Goal: Task Accomplishment & Management: Use online tool/utility

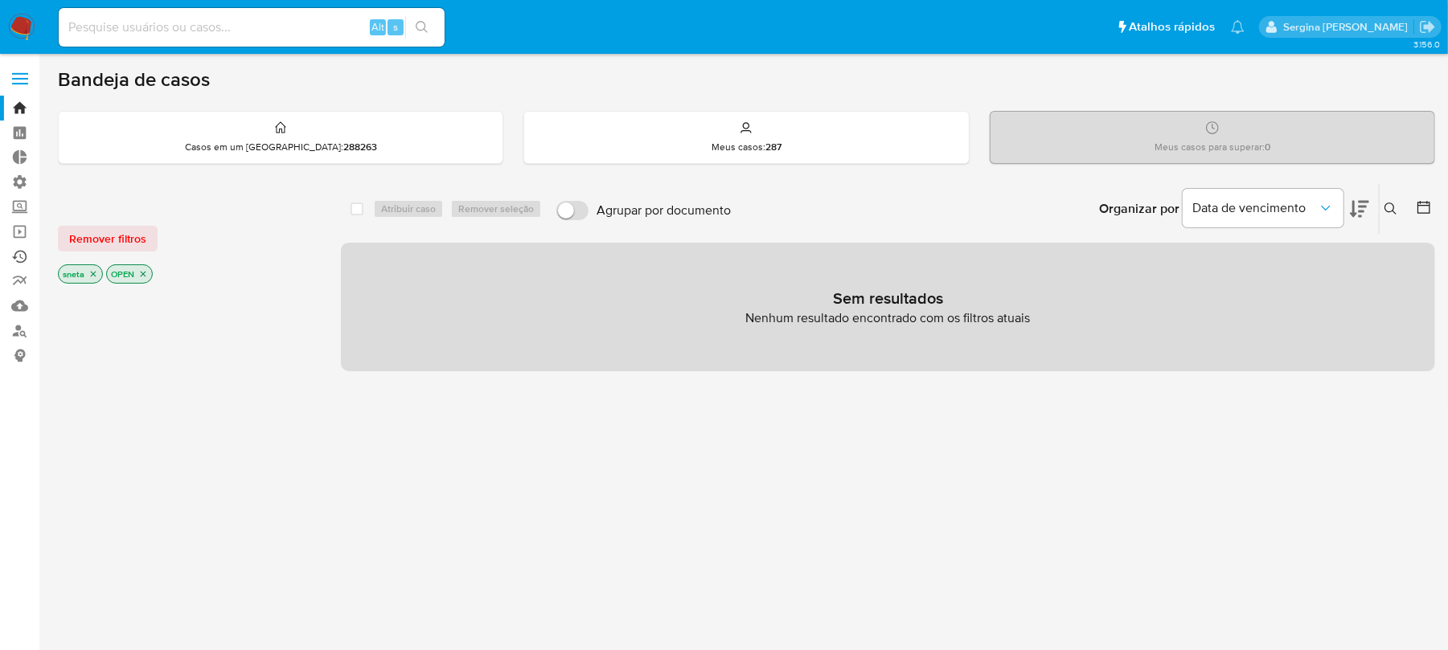
click at [23, 257] on link "Ejecuções automáticas" at bounding box center [95, 256] width 191 height 25
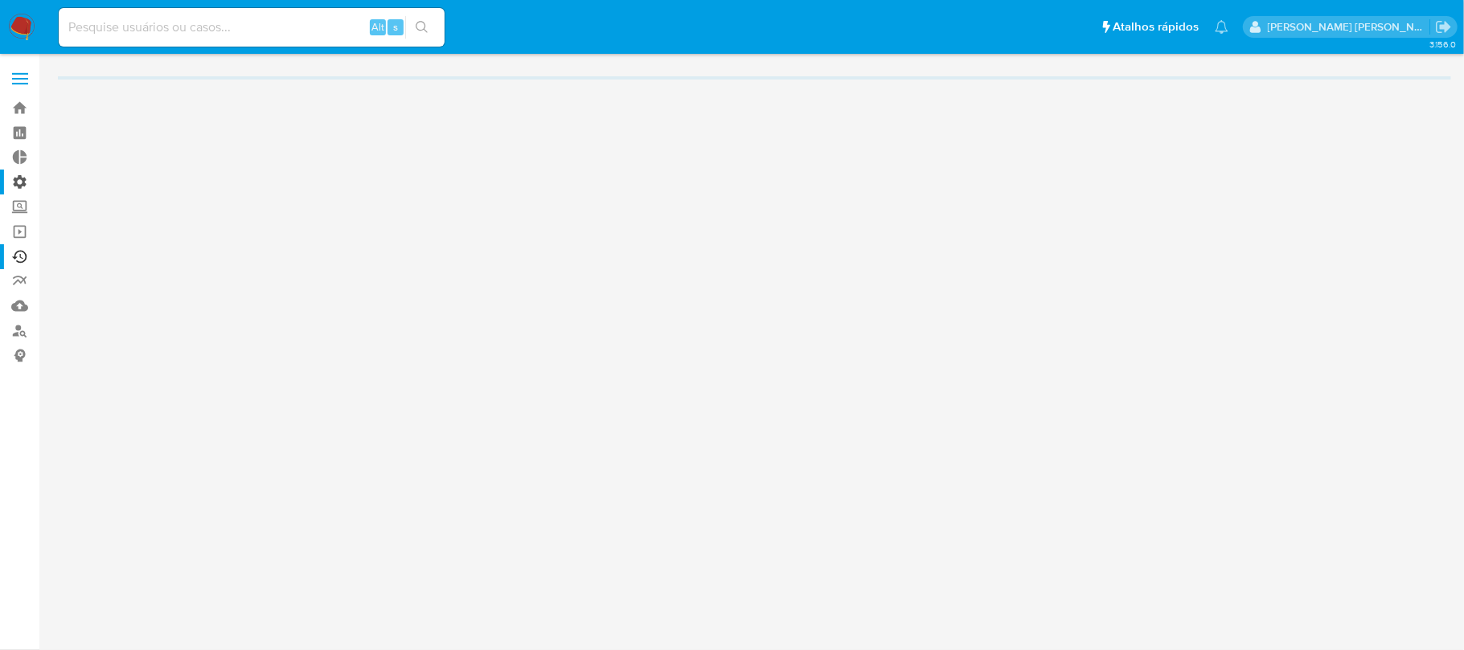
click at [21, 178] on label "Administração" at bounding box center [95, 182] width 191 height 25
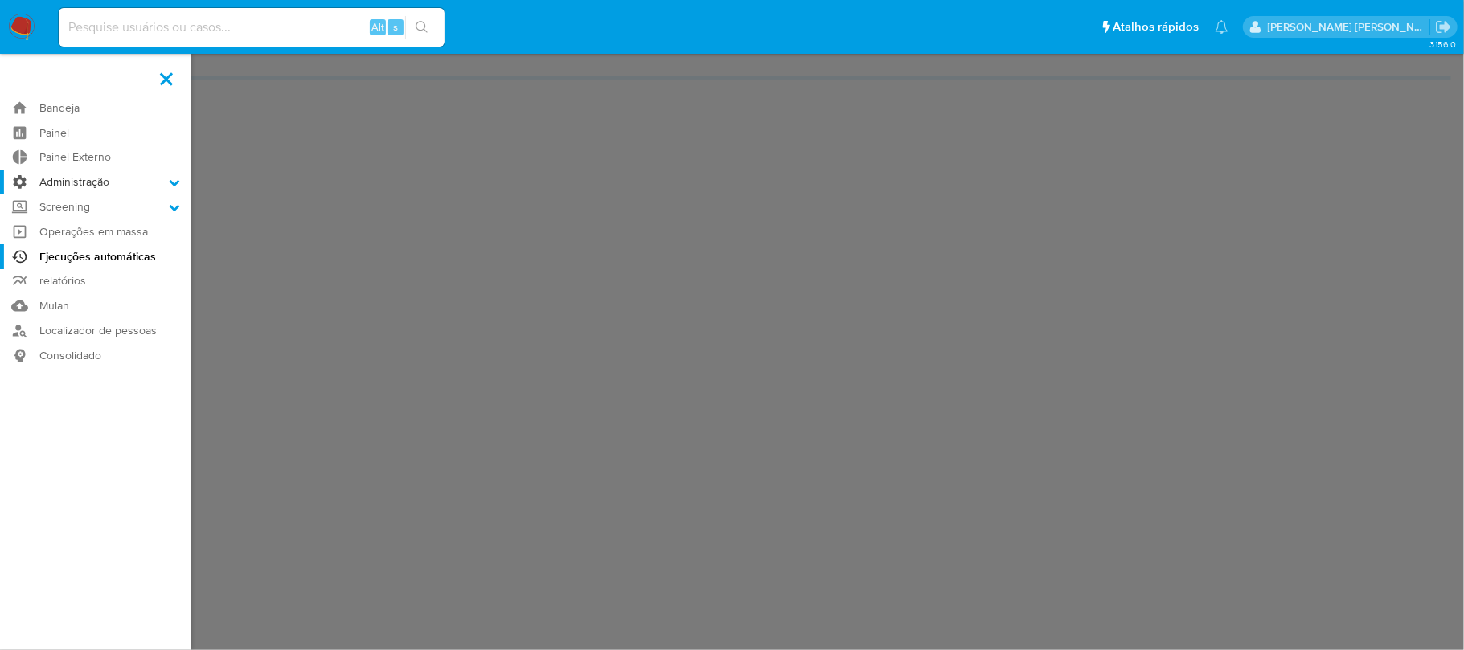
click at [0, 0] on input "Administração" at bounding box center [0, 0] width 0 height 0
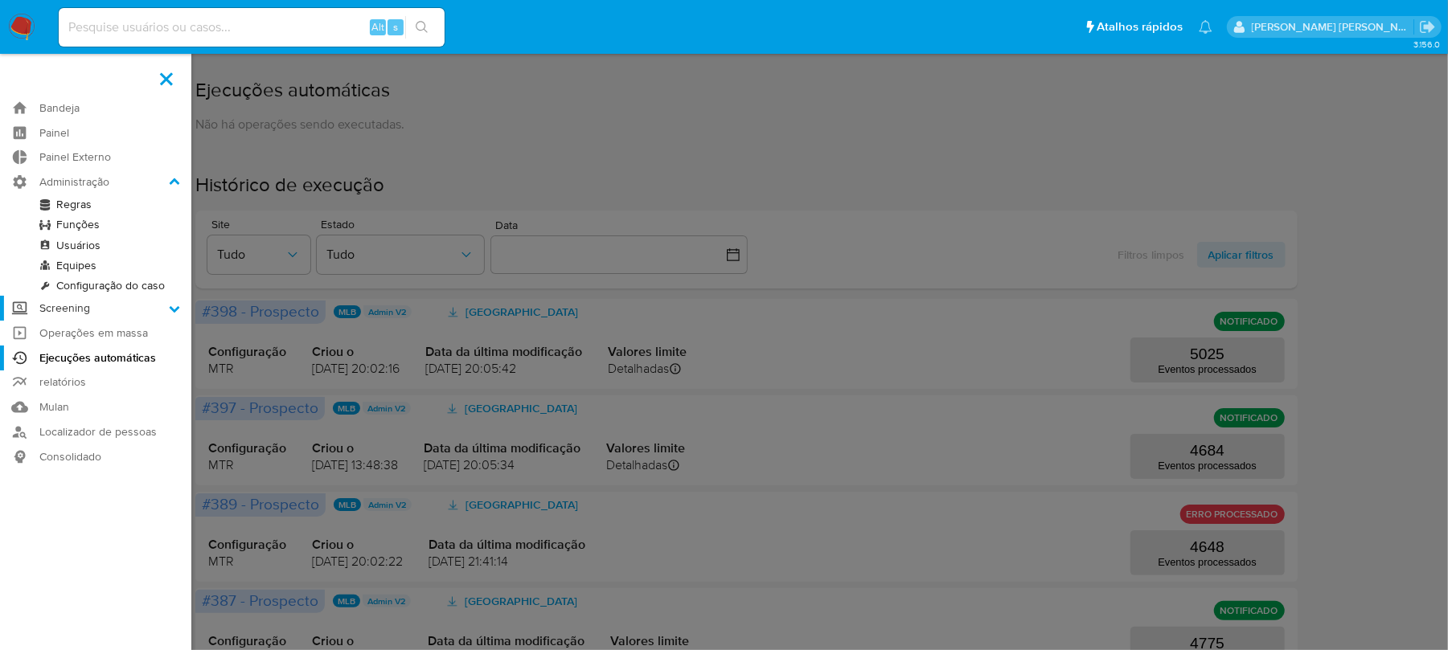
click at [169, 309] on icon at bounding box center [174, 308] width 11 height 11
click at [0, 0] on input "Screening" at bounding box center [0, 0] width 0 height 0
click at [117, 219] on link "Gerenciador de Listas" at bounding box center [95, 229] width 191 height 20
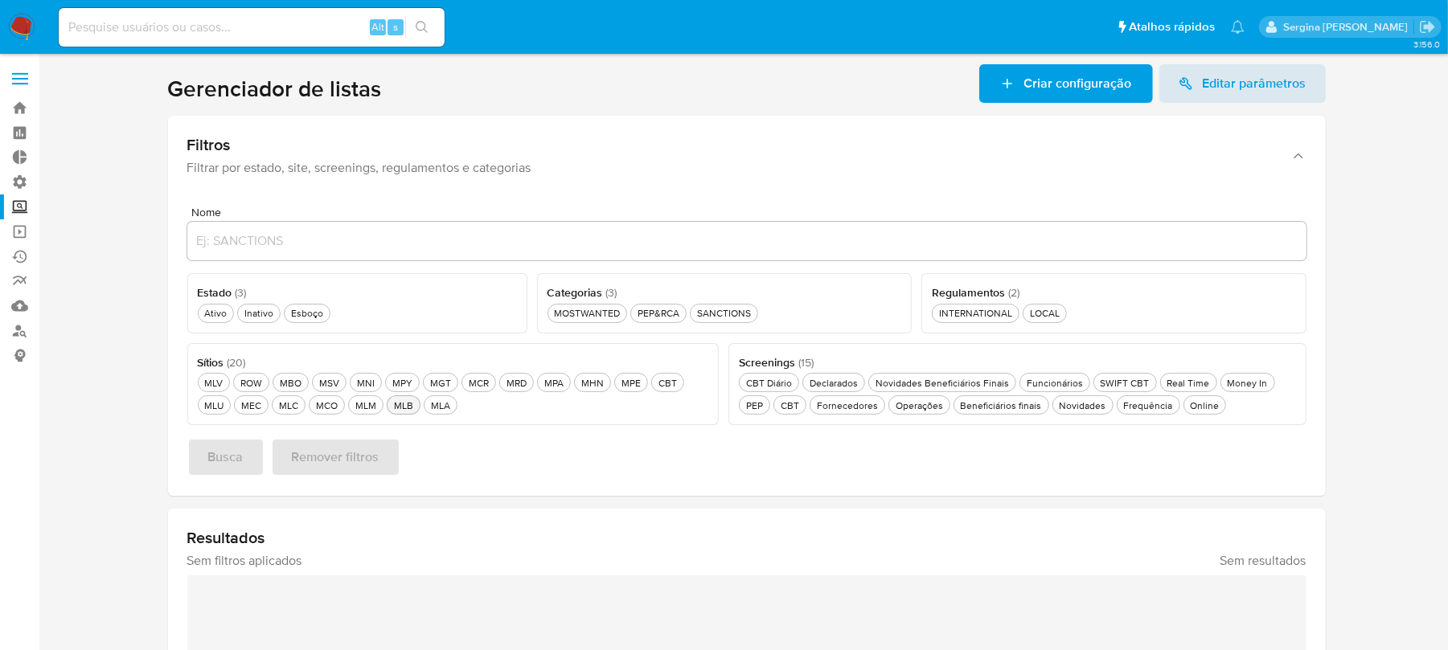
click at [409, 405] on div "MLB MLB" at bounding box center [404, 406] width 26 height 14
click at [1188, 378] on div "Real Time Real Time" at bounding box center [1188, 383] width 49 height 14
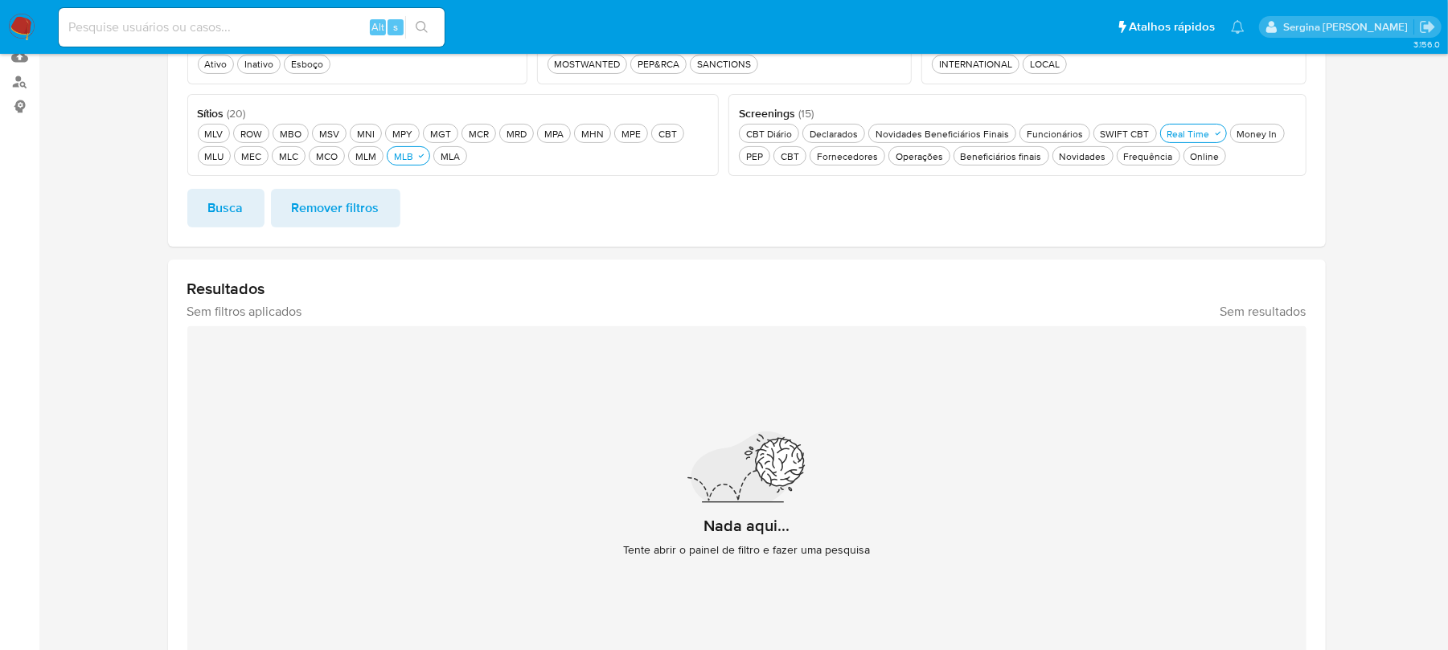
scroll to position [197, 0]
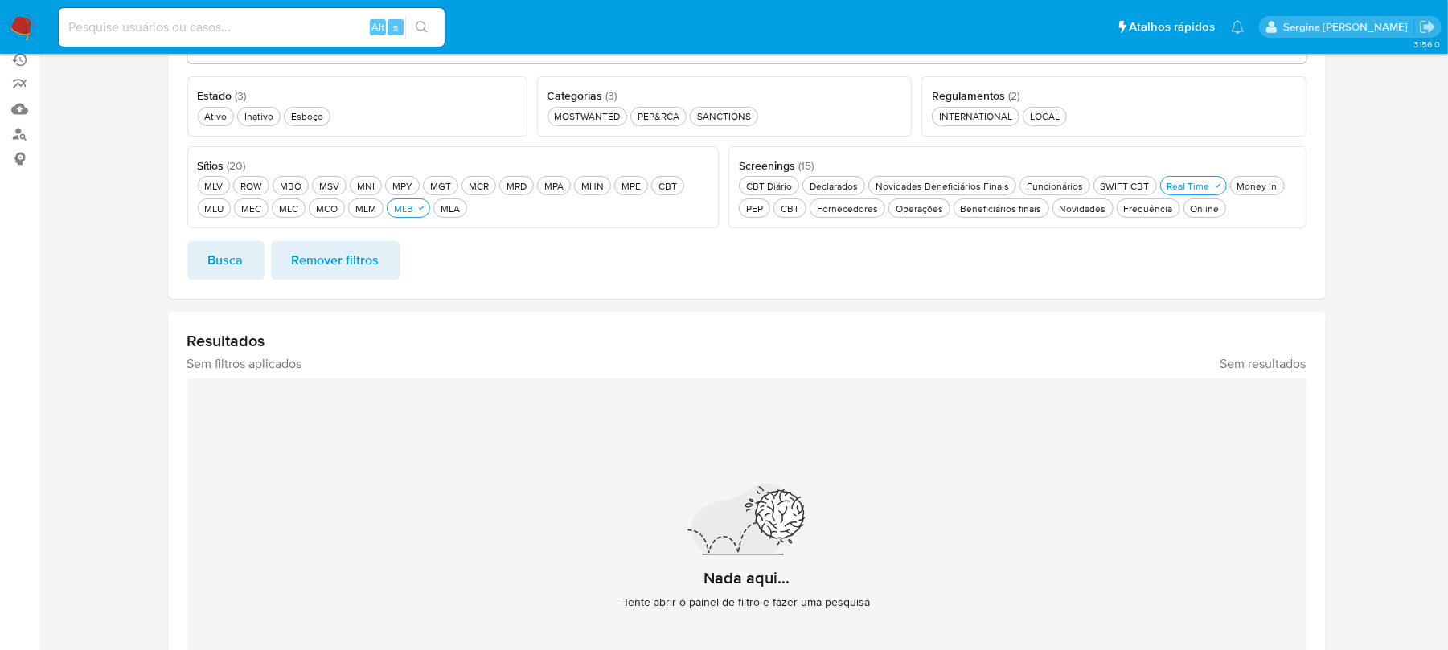
click at [232, 281] on div "Nome Estado ( 3 ) Este campo é obrigatório Ativo Ativo Inativo Inativo Esboço E…" at bounding box center [747, 148] width 1158 height 302
click at [232, 270] on span "Busca" at bounding box center [225, 260] width 35 height 35
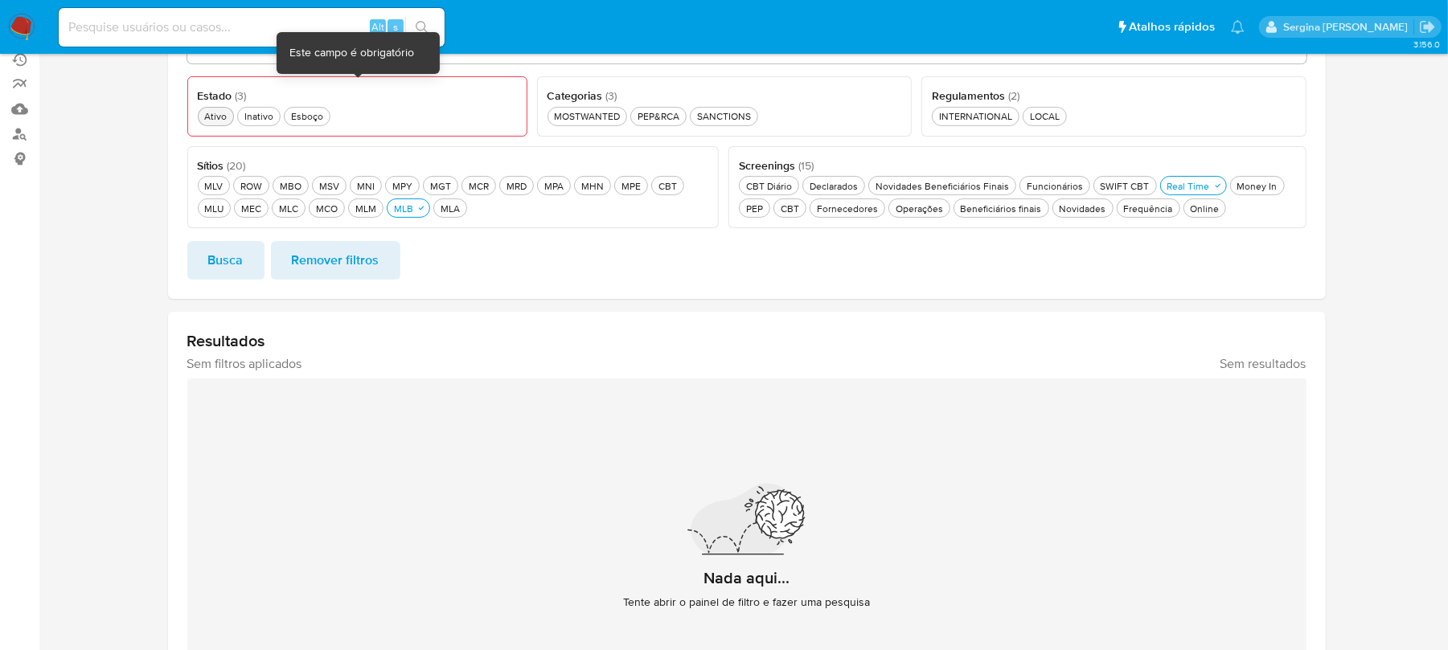
click at [210, 117] on div "Ativo Ativo" at bounding box center [215, 116] width 29 height 14
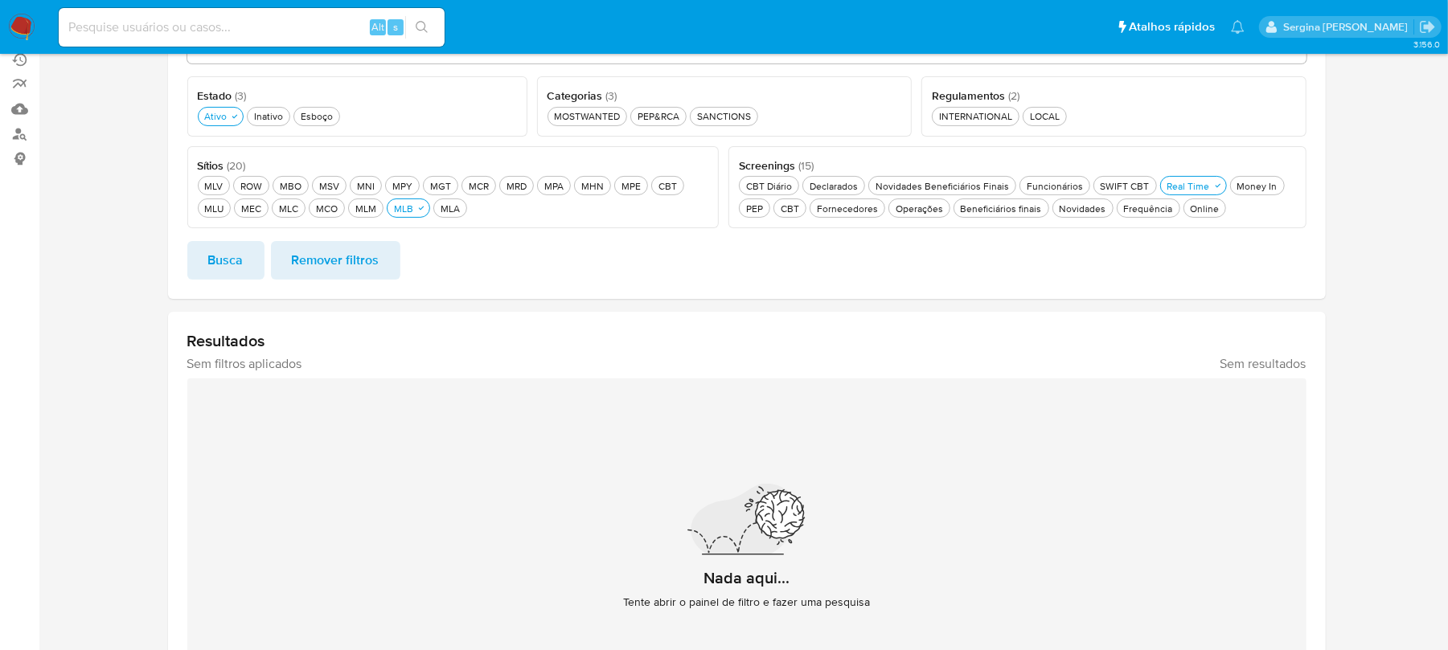
click at [230, 264] on span "Busca" at bounding box center [225, 260] width 35 height 35
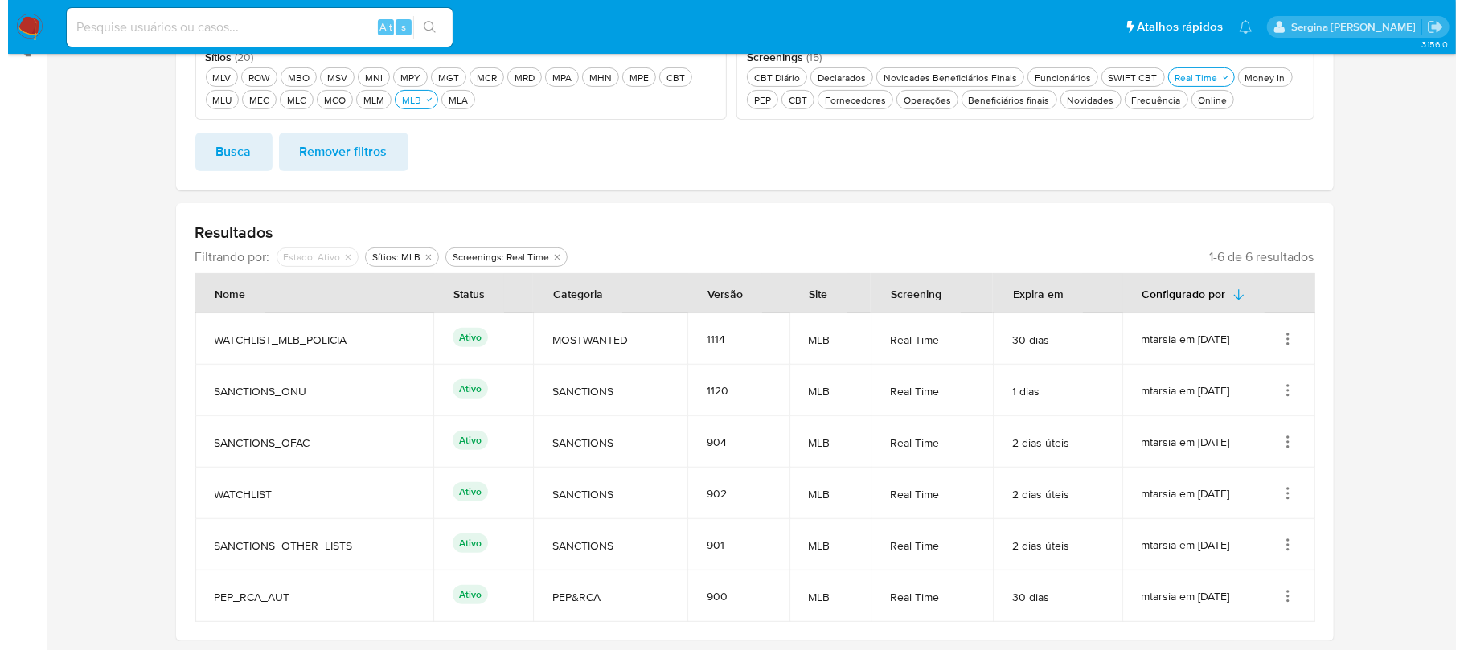
scroll to position [307, 0]
click at [1283, 390] on icon "Ações" at bounding box center [1280, 389] width 16 height 16
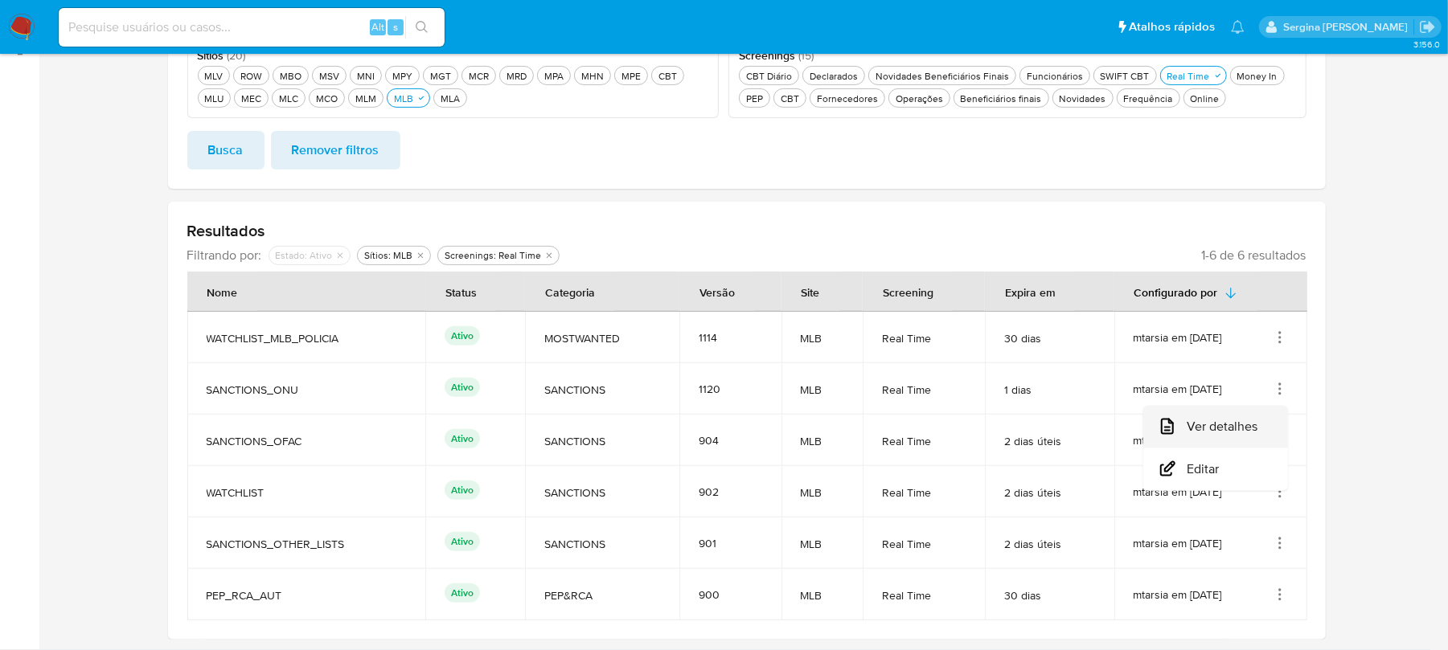
click at [1243, 435] on button "Ver detalhes" at bounding box center [1215, 427] width 145 height 43
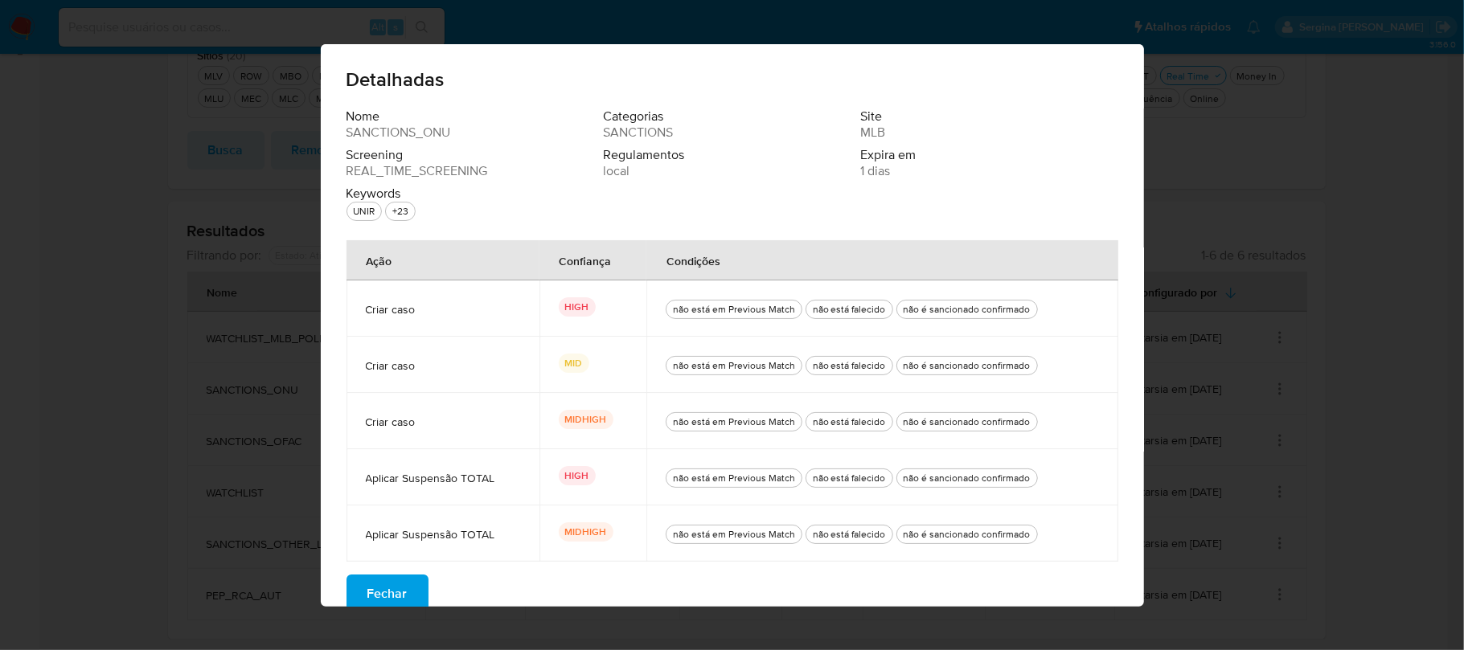
click at [383, 585] on span "Fechar" at bounding box center [387, 593] width 40 height 35
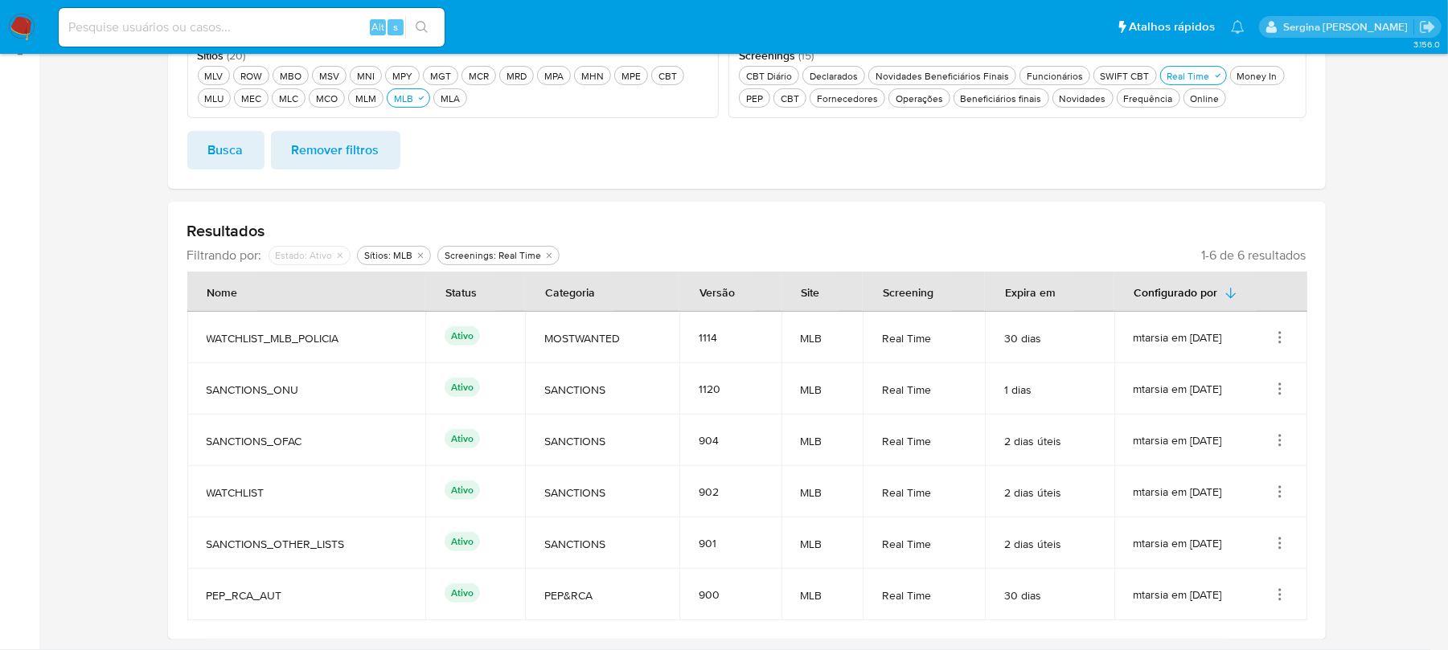
click at [1280, 439] on icon "Ações" at bounding box center [1280, 441] width 16 height 16
click at [1246, 474] on button "Ver detalhes" at bounding box center [1215, 478] width 145 height 43
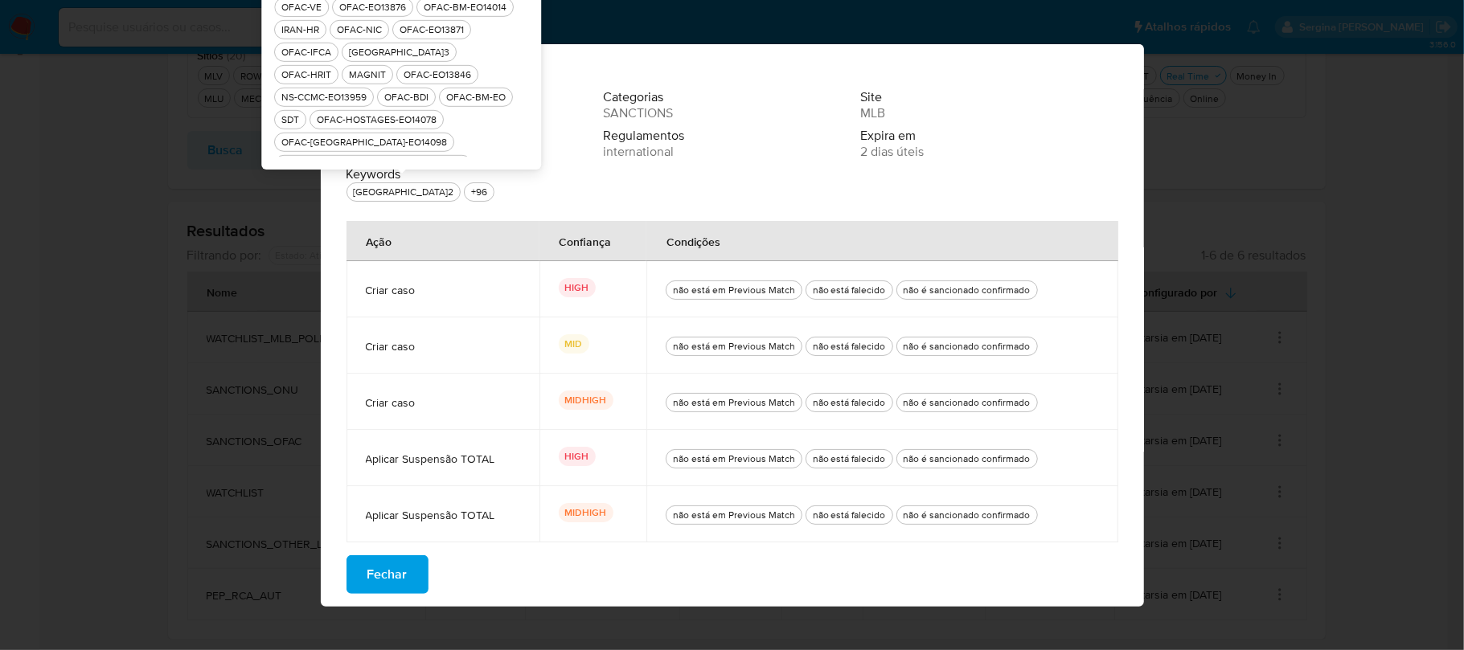
scroll to position [567, 0]
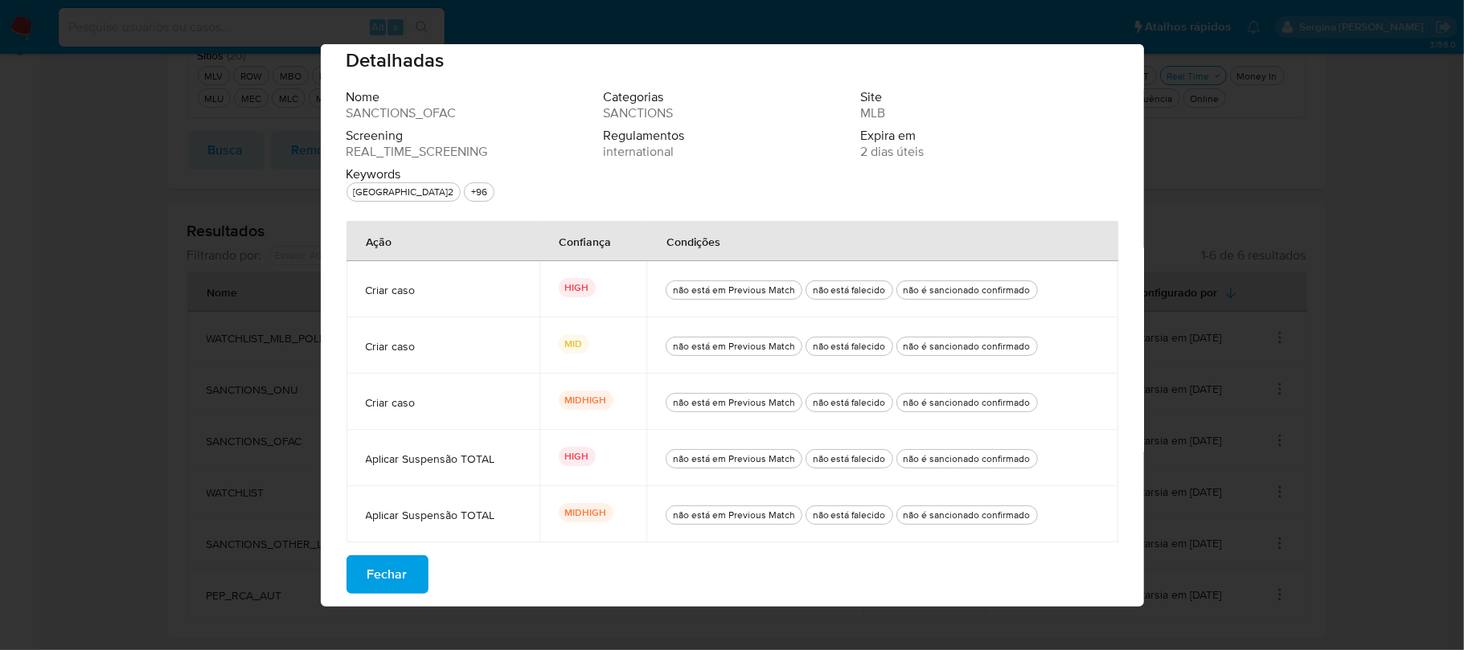
click at [363, 194] on div "IRAQ.2" at bounding box center [403, 192] width 107 height 16
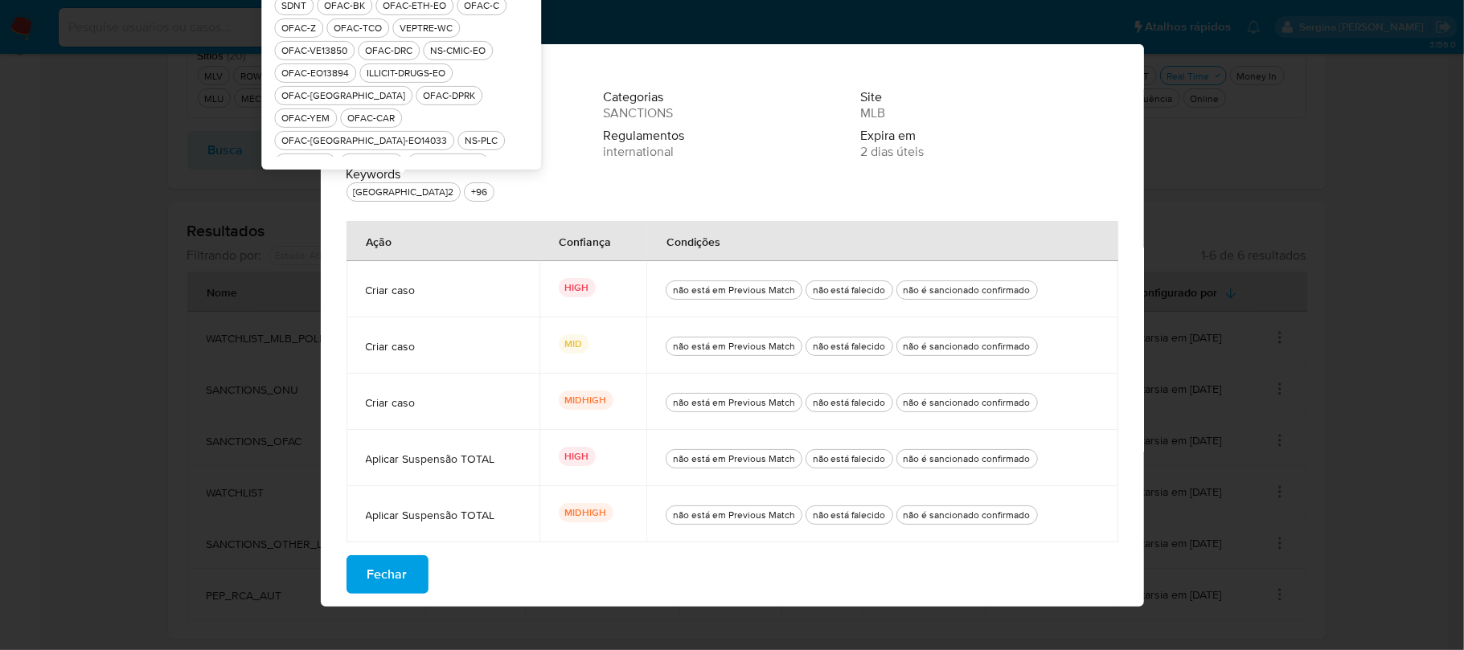
click at [351, 191] on div "IRAQ.2" at bounding box center [403, 192] width 107 height 16
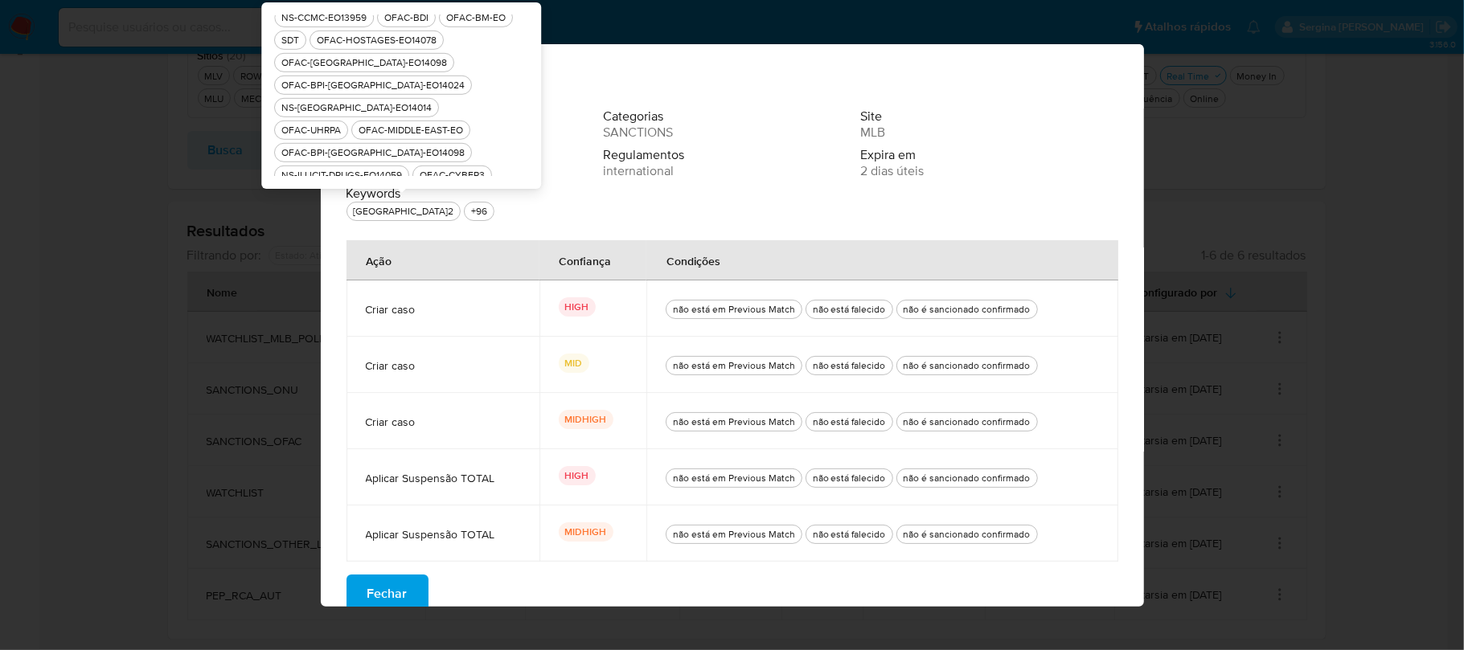
scroll to position [781, 0]
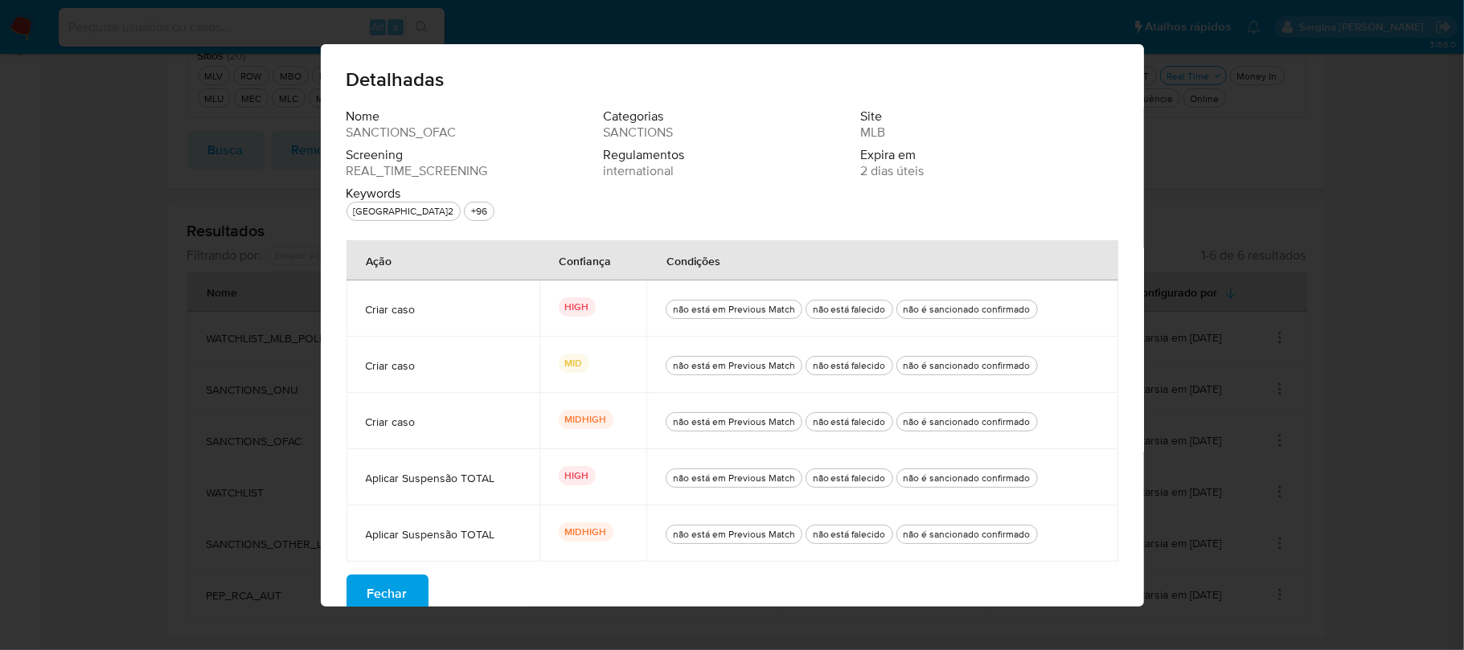
click at [1345, 169] on div "Detalhadas Nome SANCTIONS_OFAC Categorias SANCTIONS Site MLB Screening REAL_TIM…" at bounding box center [732, 325] width 1464 height 650
click at [396, 589] on span "Fechar" at bounding box center [387, 593] width 40 height 35
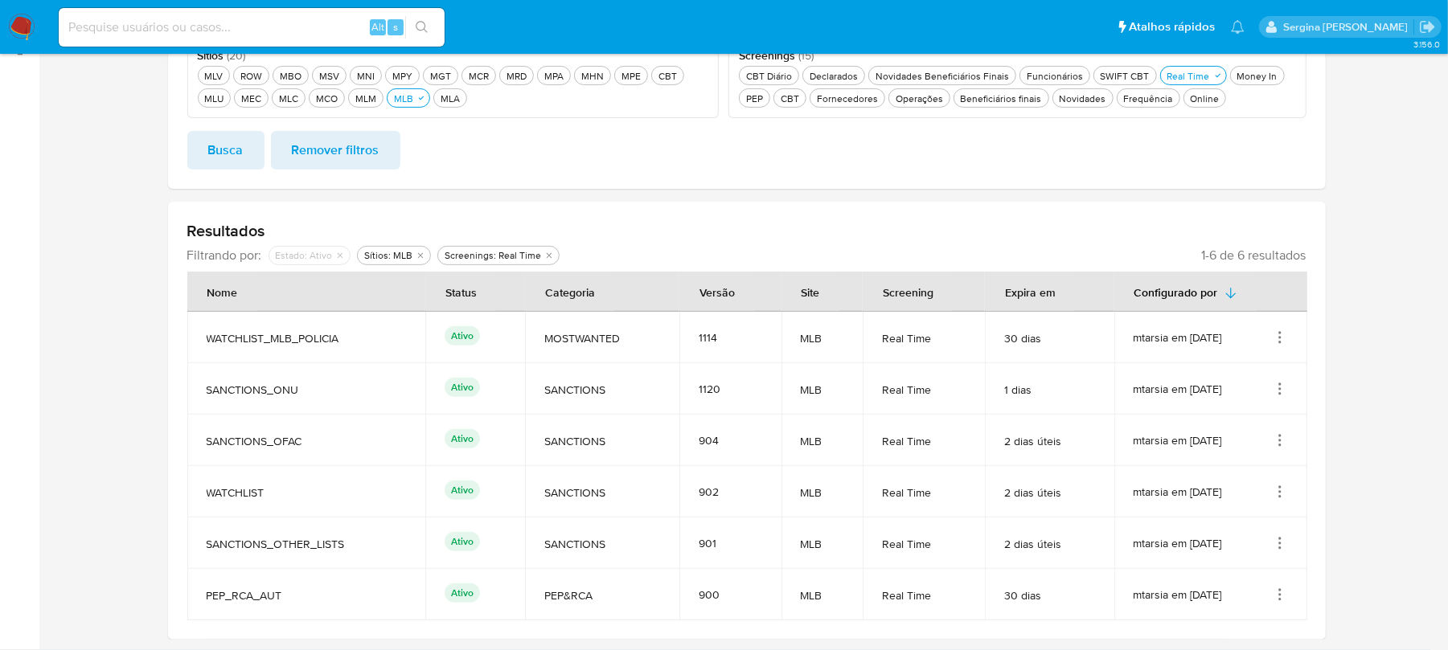
click at [1277, 543] on icon "Ações" at bounding box center [1280, 543] width 16 height 16
click at [1233, 468] on button "Ver detalhes" at bounding box center [1215, 464] width 145 height 43
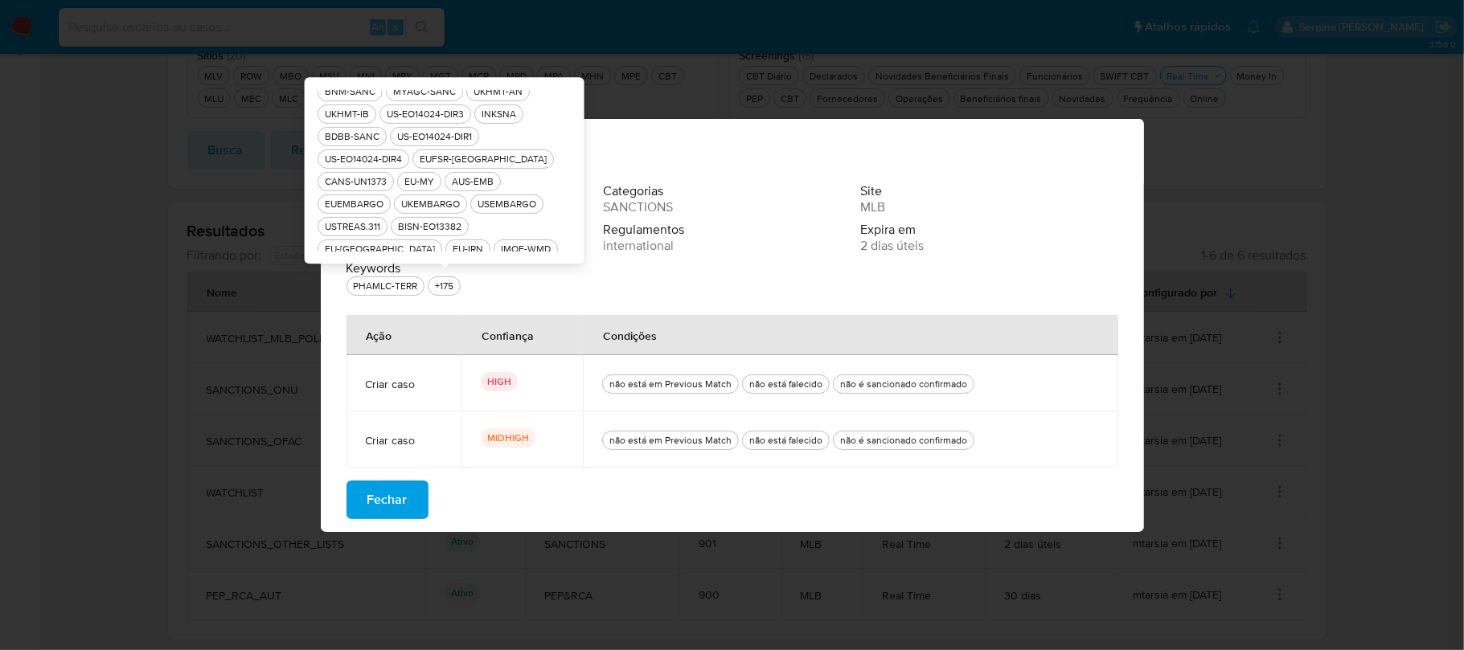
scroll to position [428, 0]
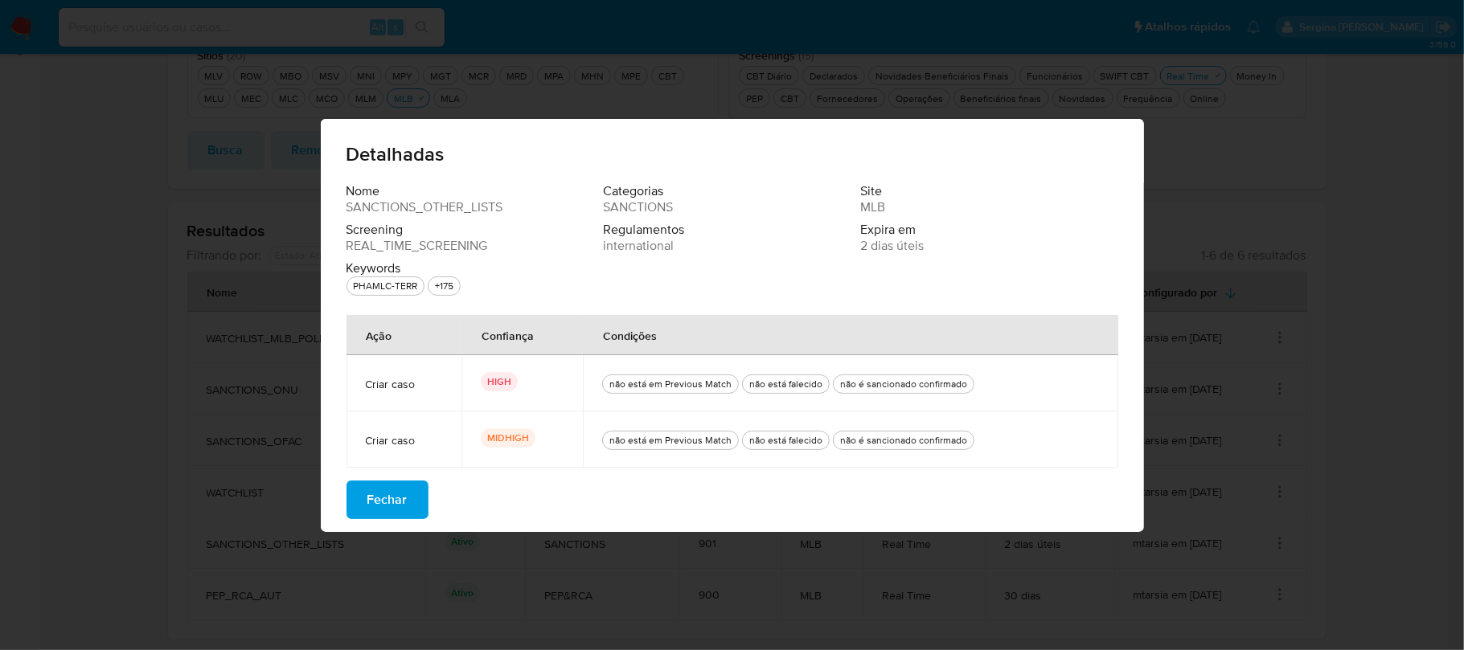
click at [397, 293] on div "PHAMLC-TERR" at bounding box center [385, 286] width 71 height 16
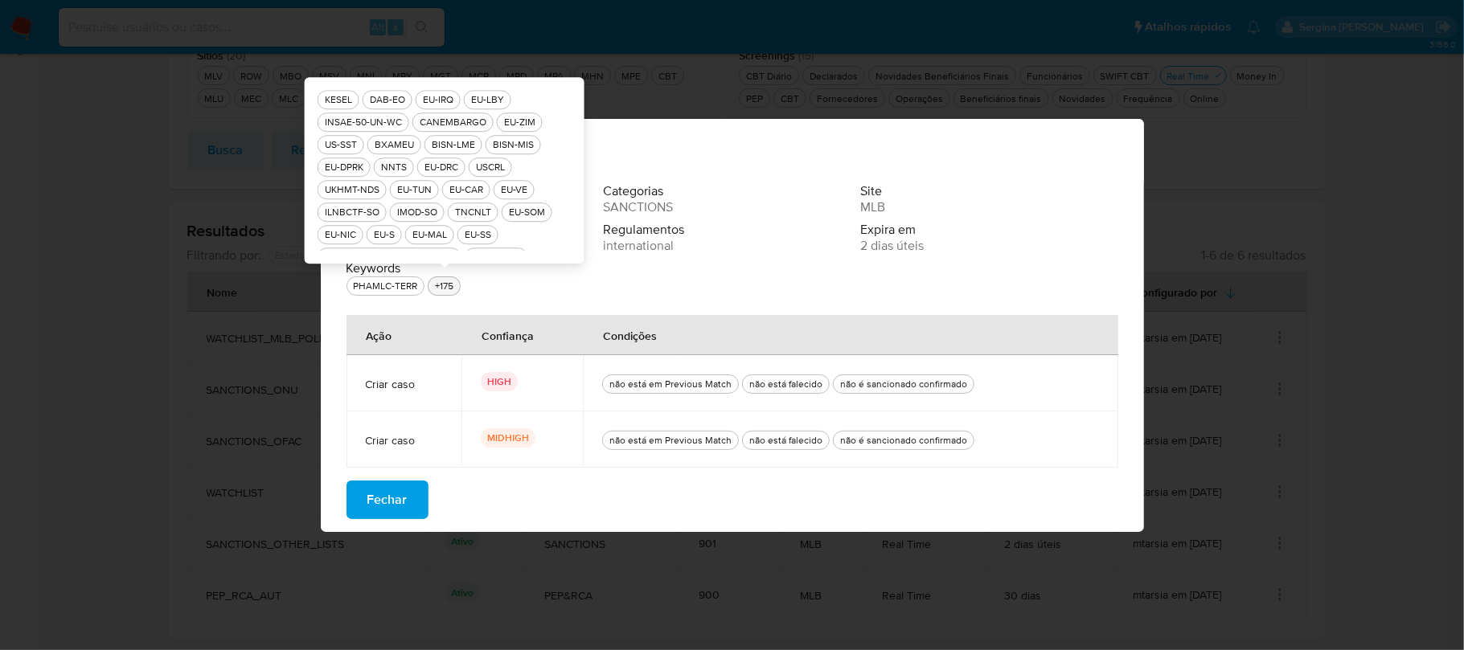
click at [436, 284] on div "+175" at bounding box center [444, 286] width 25 height 16
click at [441, 283] on div "+175" at bounding box center [444, 286] width 25 height 16
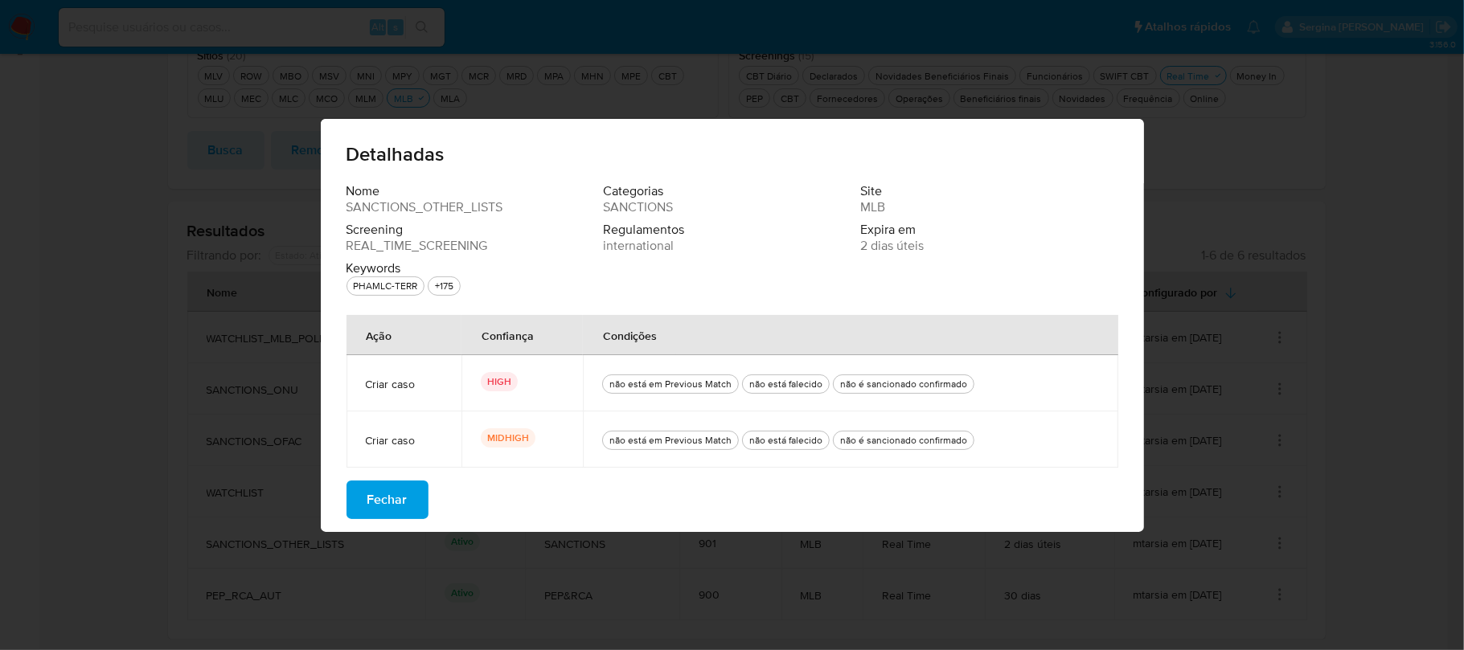
click at [383, 262] on span "Keywords" at bounding box center [473, 268] width 254 height 16
click at [387, 281] on div "PHAMLC-TERR" at bounding box center [385, 286] width 71 height 16
